Goal: Task Accomplishment & Management: Manage account settings

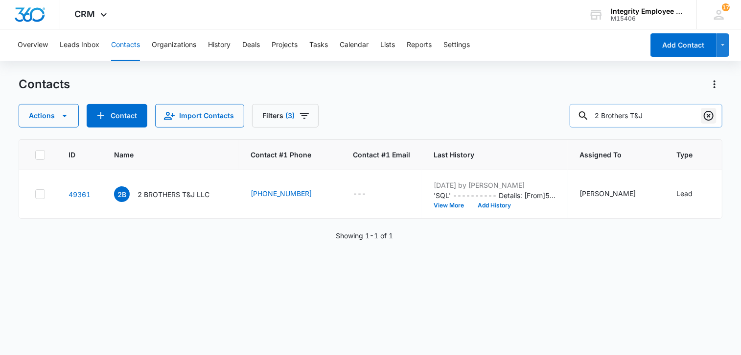
click at [704, 116] on icon "Clear" at bounding box center [709, 116] width 12 height 12
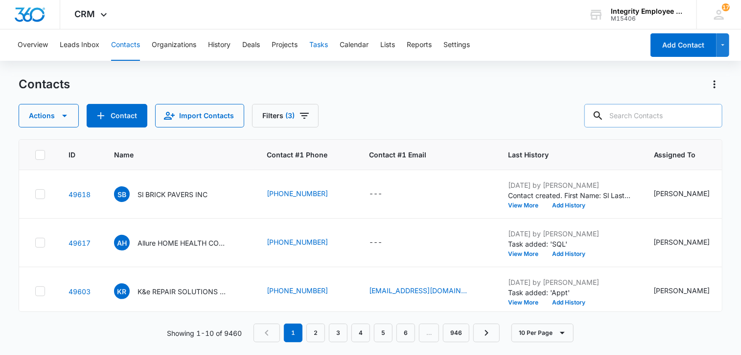
click at [317, 48] on button "Tasks" at bounding box center [318, 44] width 19 height 31
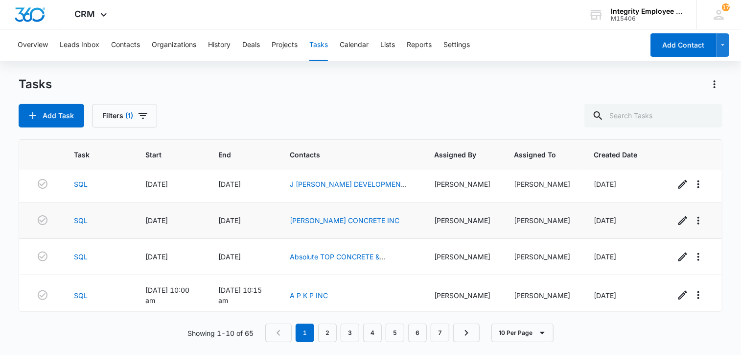
scroll to position [227, 0]
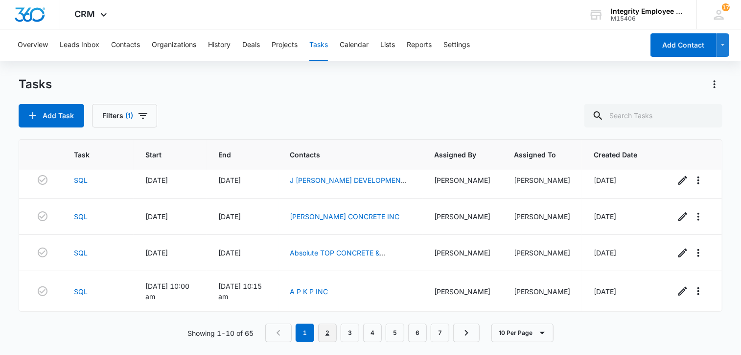
click at [328, 334] on link "2" at bounding box center [327, 332] width 19 height 19
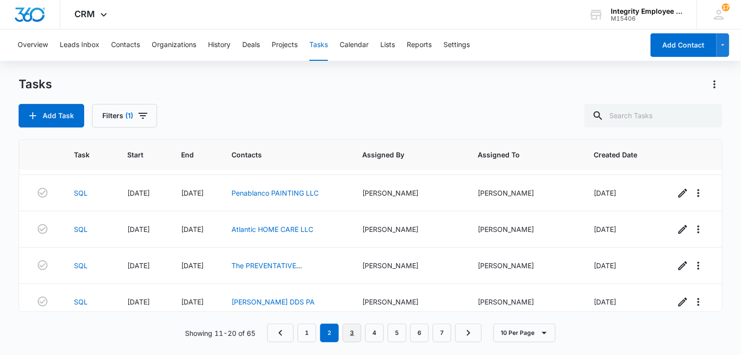
click at [354, 332] on link "3" at bounding box center [352, 332] width 19 height 19
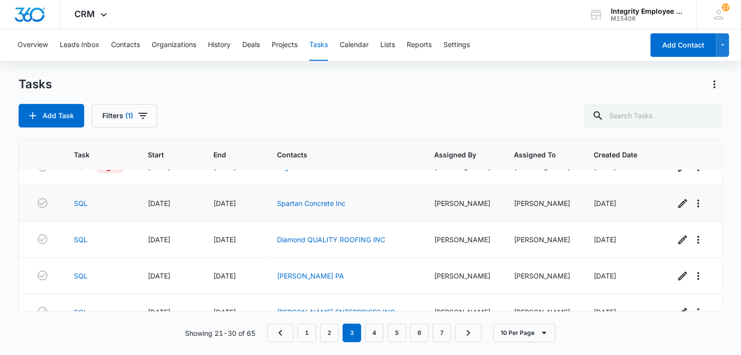
scroll to position [49, 0]
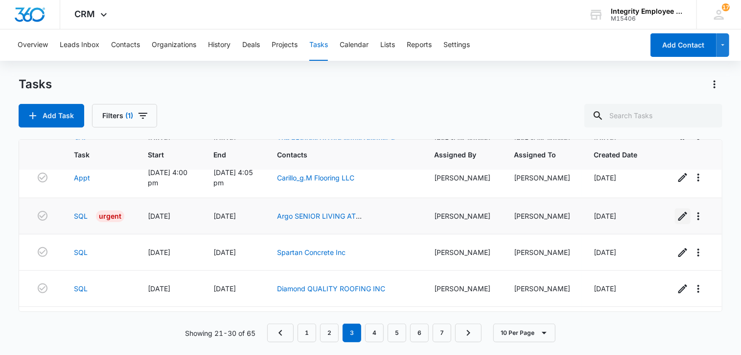
click at [677, 218] on icon "button" at bounding box center [683, 216] width 12 height 12
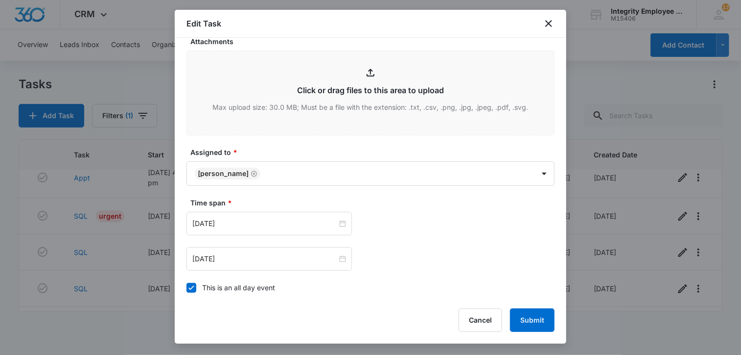
scroll to position [441, 0]
click at [243, 229] on div "[DATE]" at bounding box center [270, 222] width 166 height 24
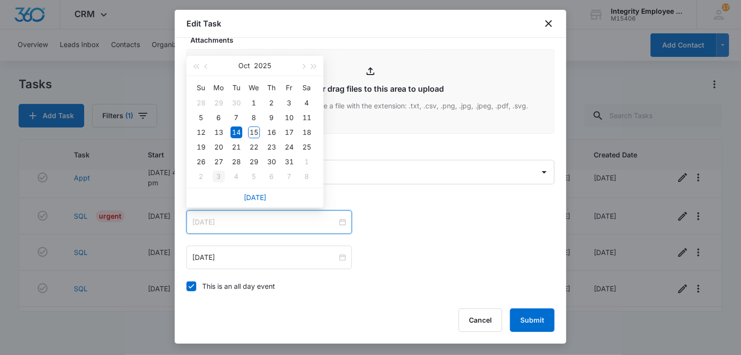
type input "[DATE]"
click at [219, 177] on div "3" at bounding box center [219, 176] width 12 height 12
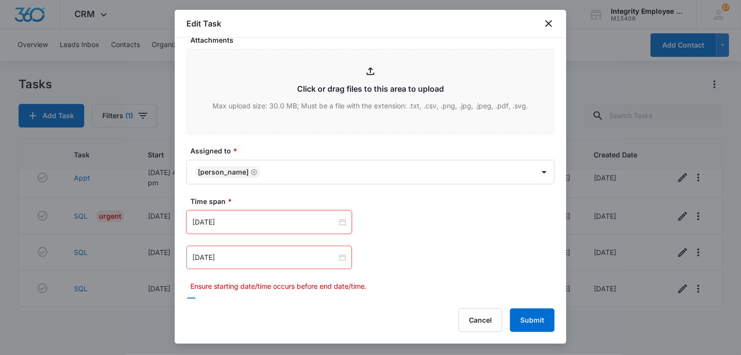
click at [243, 261] on div "[DATE]" at bounding box center [270, 257] width 166 height 24
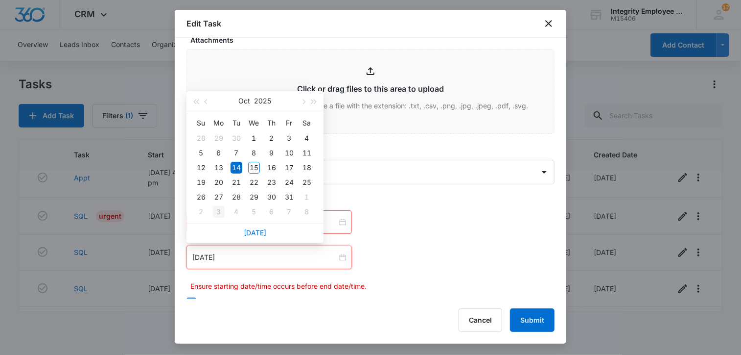
type input "[DATE]"
click at [219, 212] on div "3" at bounding box center [219, 212] width 12 height 12
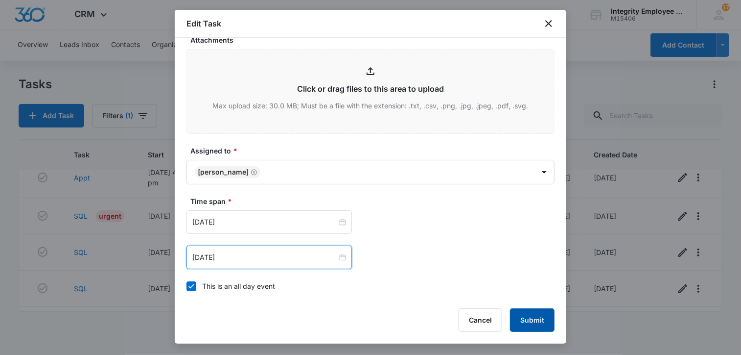
click at [539, 327] on button "Submit" at bounding box center [532, 320] width 45 height 24
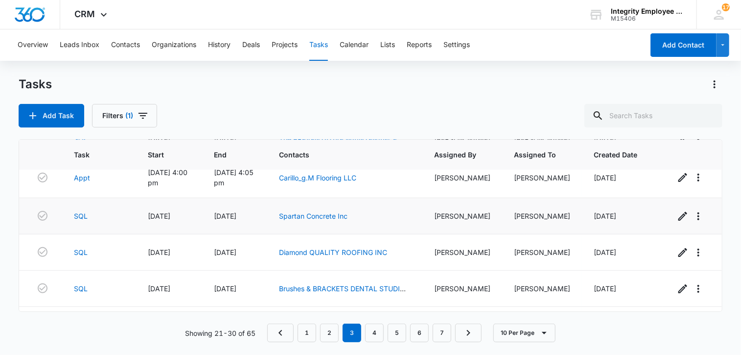
scroll to position [0, 0]
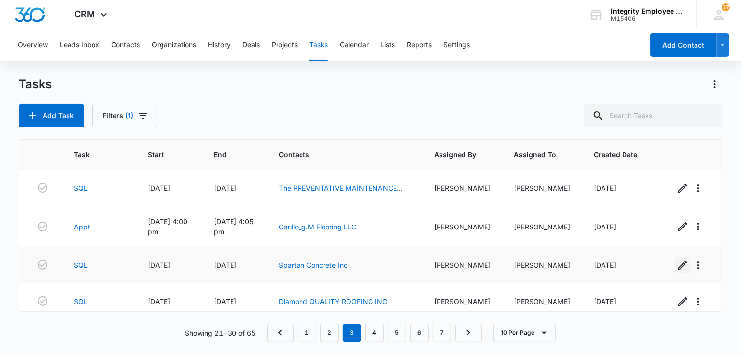
click at [677, 264] on icon "button" at bounding box center [683, 265] width 12 height 12
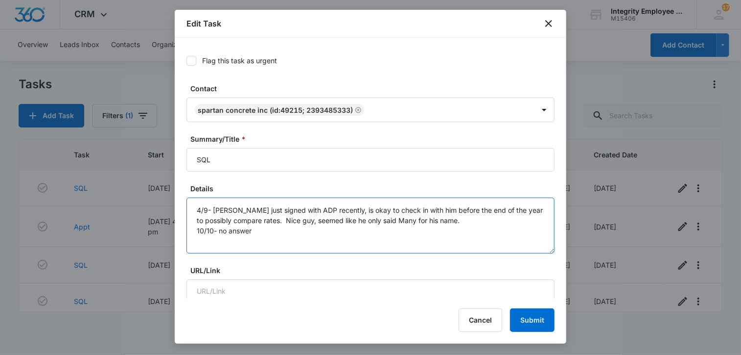
click at [275, 229] on textarea "4/9- [PERSON_NAME] just signed with ADP recently, is okay to check in with him …" at bounding box center [371, 225] width 368 height 56
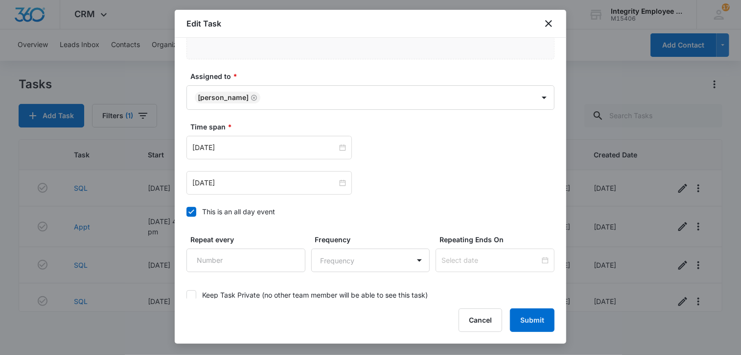
scroll to position [522, 0]
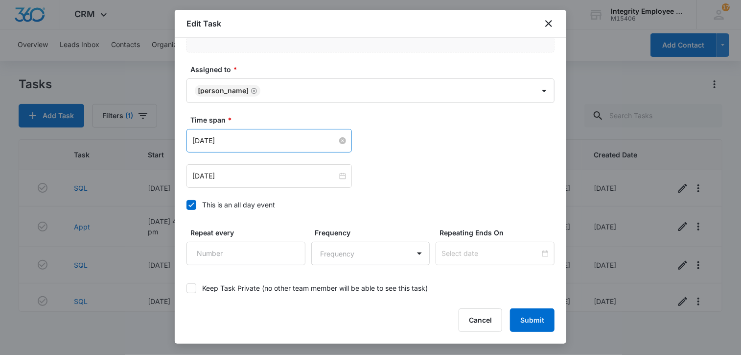
type textarea "4/9- [PERSON_NAME] just signed with ADP recently, is okay to check in with him …"
click at [271, 139] on input "[DATE]" at bounding box center [264, 140] width 145 height 11
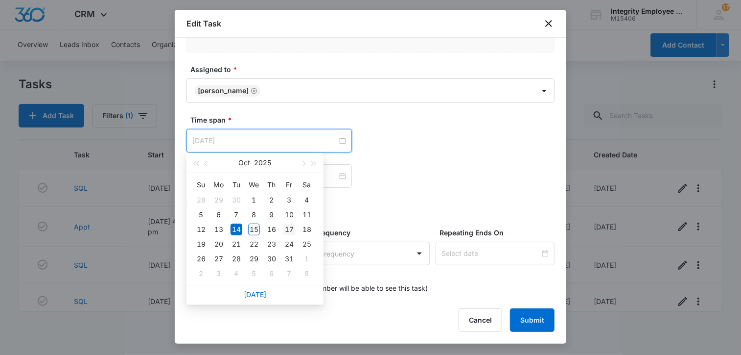
type input "[DATE]"
click at [293, 230] on div "17" at bounding box center [290, 229] width 12 height 12
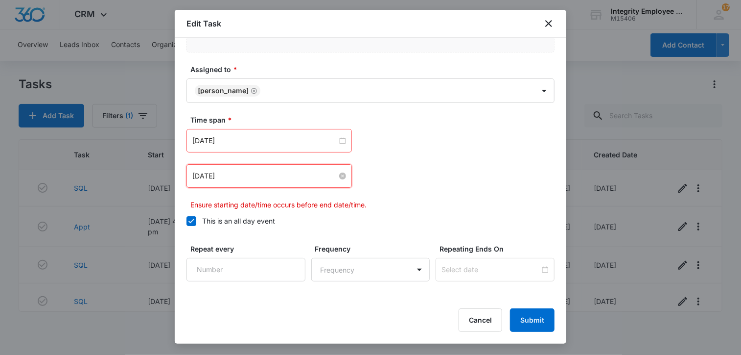
click at [251, 172] on input "[DATE]" at bounding box center [264, 175] width 145 height 11
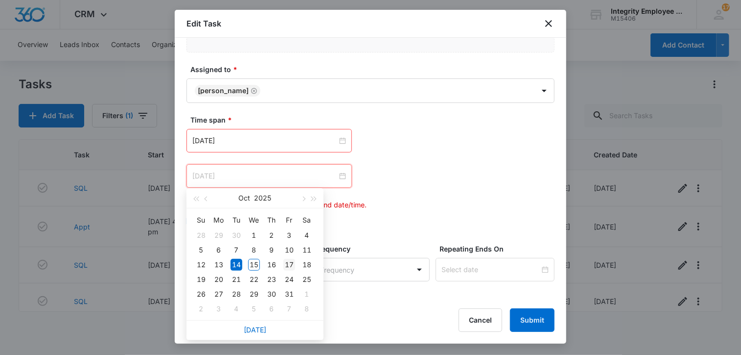
type input "[DATE]"
click at [289, 262] on div "17" at bounding box center [290, 265] width 12 height 12
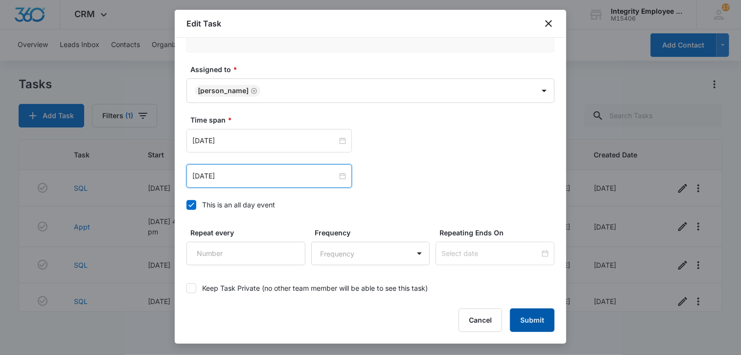
click at [534, 321] on button "Submit" at bounding box center [532, 320] width 45 height 24
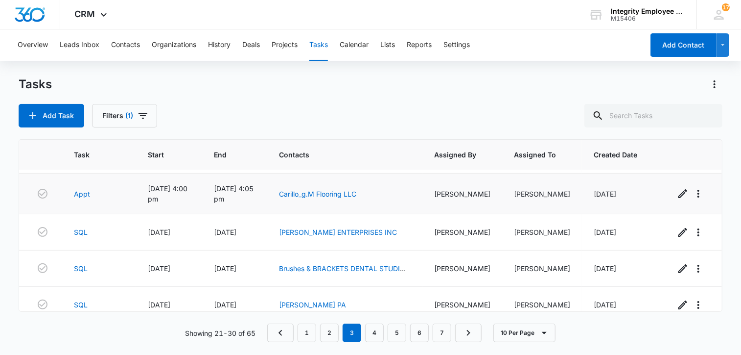
scroll to position [49, 0]
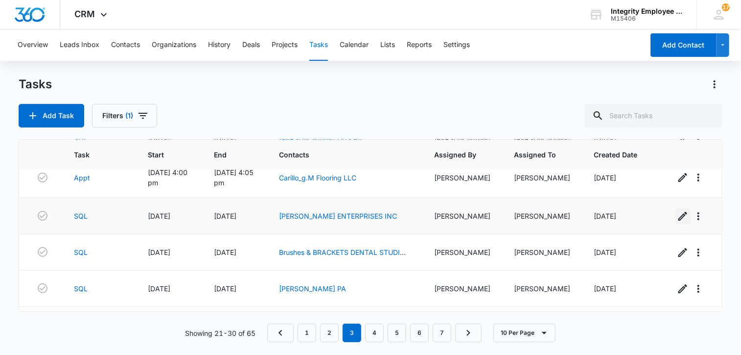
click at [677, 216] on icon "button" at bounding box center [683, 216] width 12 height 12
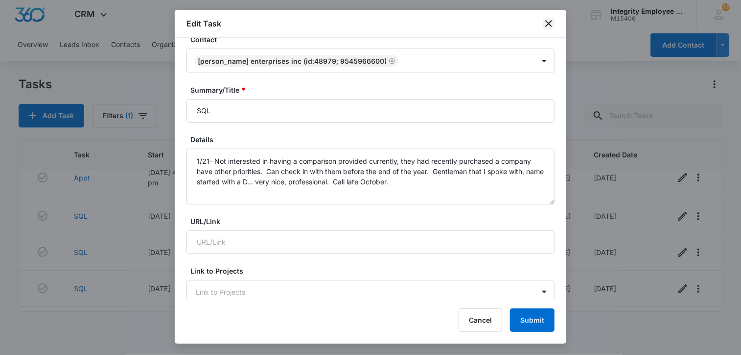
click at [545, 23] on icon "close" at bounding box center [549, 24] width 12 height 12
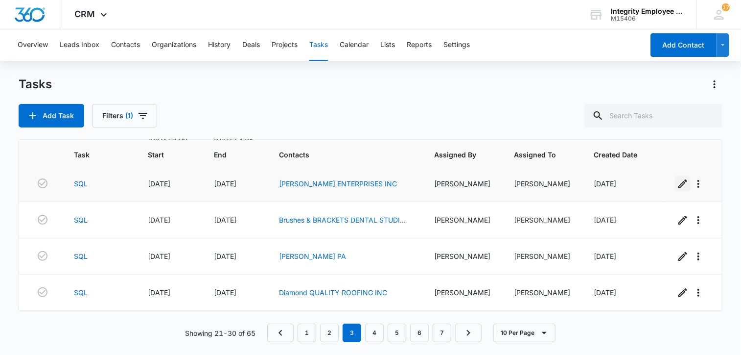
scroll to position [98, 0]
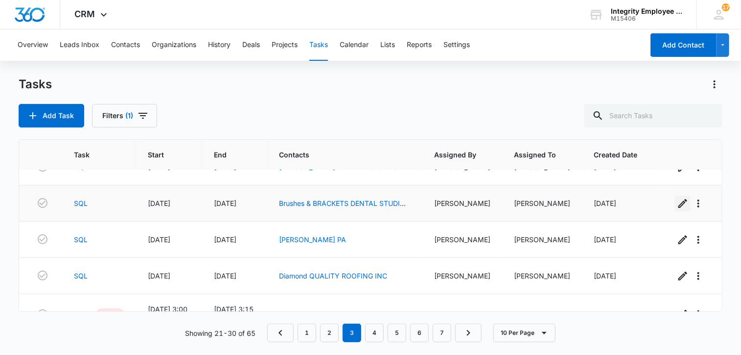
click at [679, 201] on icon "button" at bounding box center [683, 203] width 9 height 9
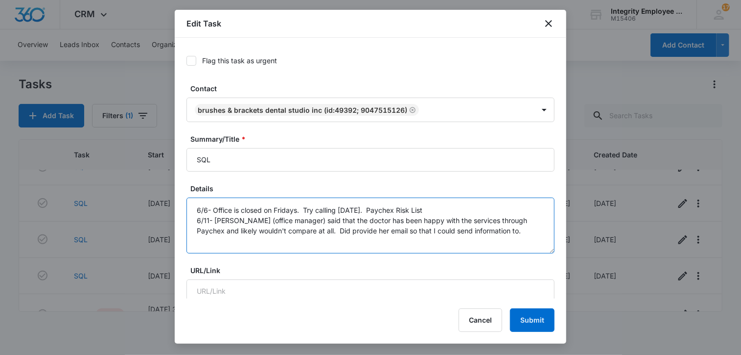
click at [487, 230] on textarea "6/6- Office is closed on Fridays. Try calling [DATE]. Paychex Risk List 6/11- […" at bounding box center [371, 225] width 368 height 56
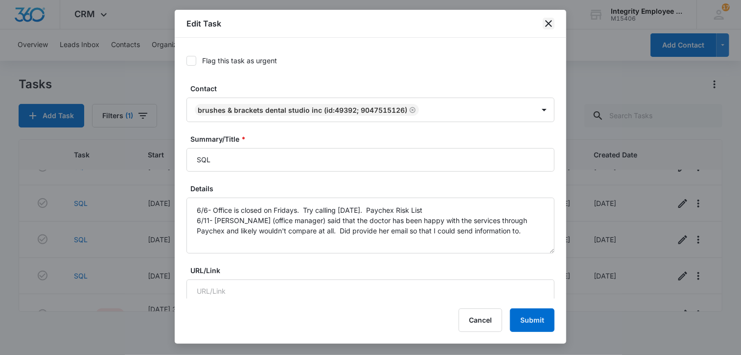
click at [552, 23] on icon "close" at bounding box center [549, 24] width 12 height 12
